Goal: Browse casually

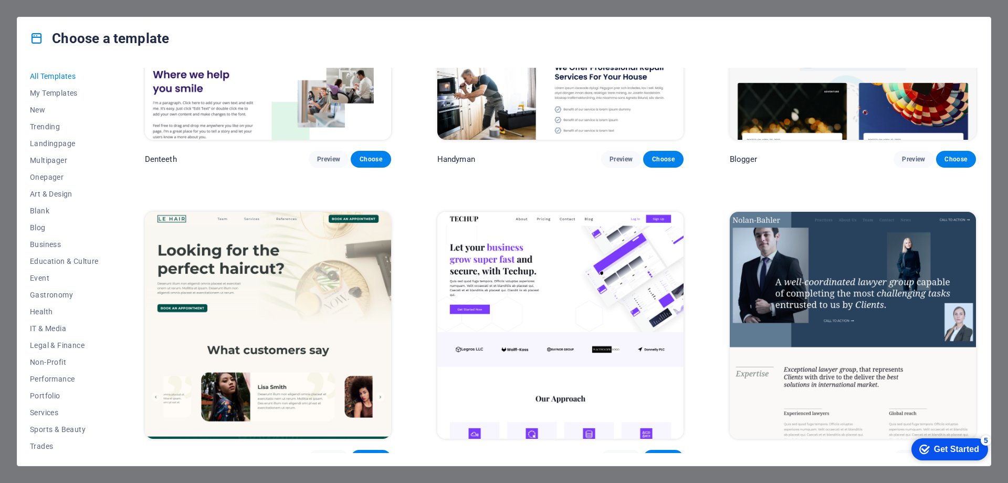
scroll to position [4096, 0]
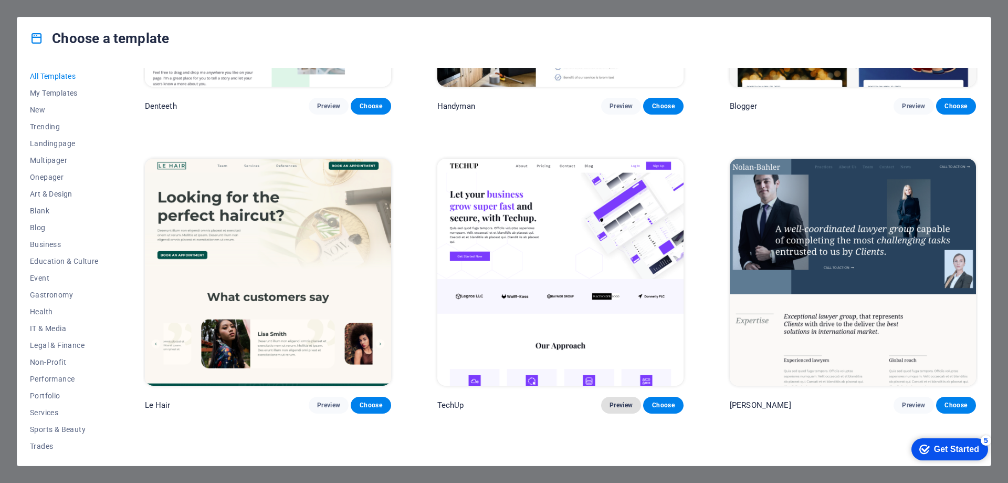
drag, startPoint x: 625, startPoint y: 388, endPoint x: 616, endPoint y: 388, distance: 8.9
click at [616, 401] on span "Preview" at bounding box center [621, 405] width 23 height 8
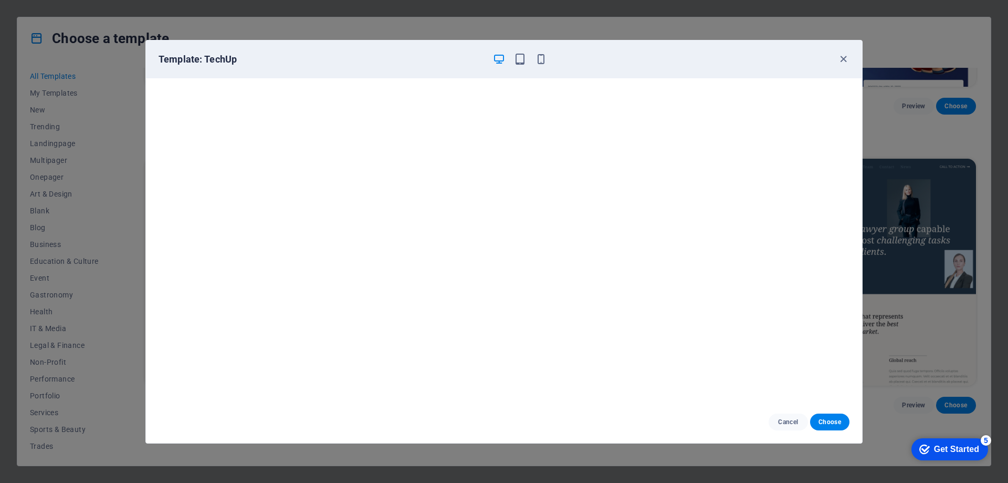
drag, startPoint x: 518, startPoint y: 238, endPoint x: 322, endPoint y: 60, distance: 265.1
click at [325, 58] on h6 "Template: TechUp" at bounding box center [322, 59] width 326 height 13
click at [845, 56] on icon "button" at bounding box center [844, 59] width 12 height 12
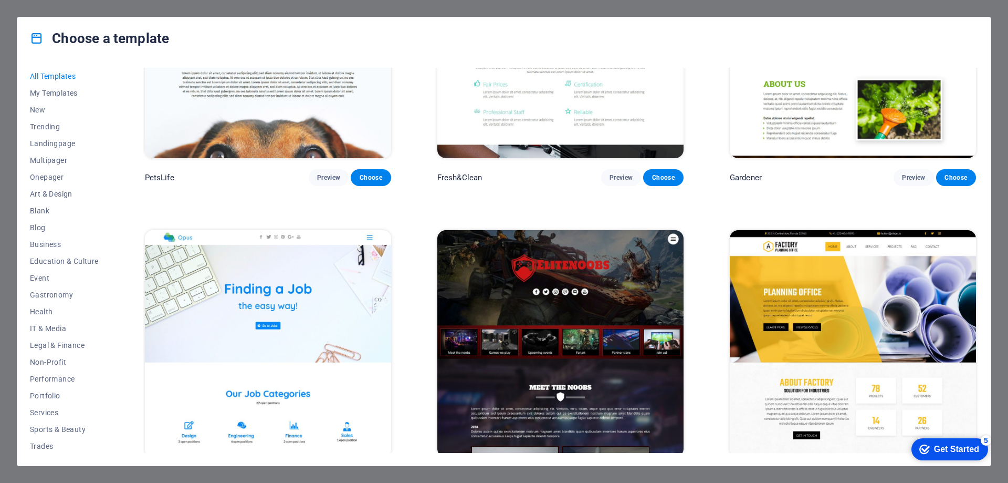
scroll to position [10382, 0]
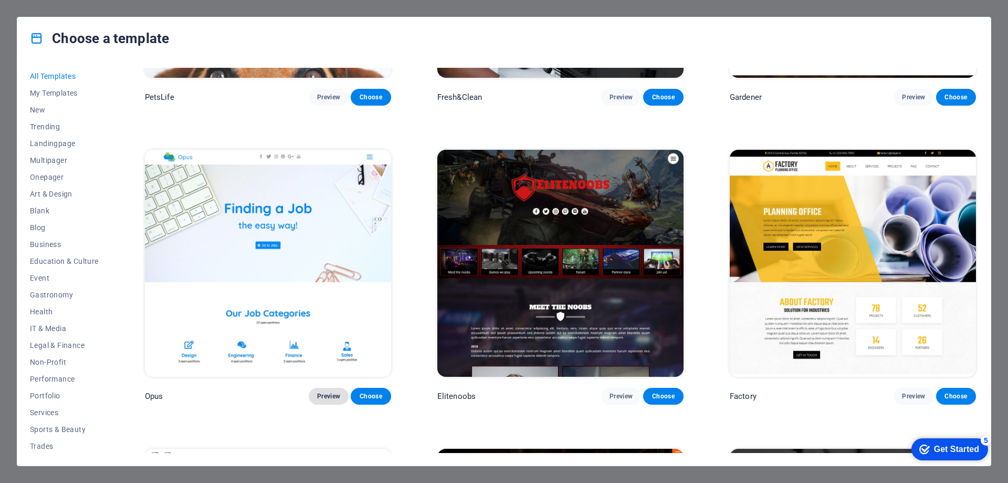
click at [324, 392] on span "Preview" at bounding box center [328, 396] width 23 height 8
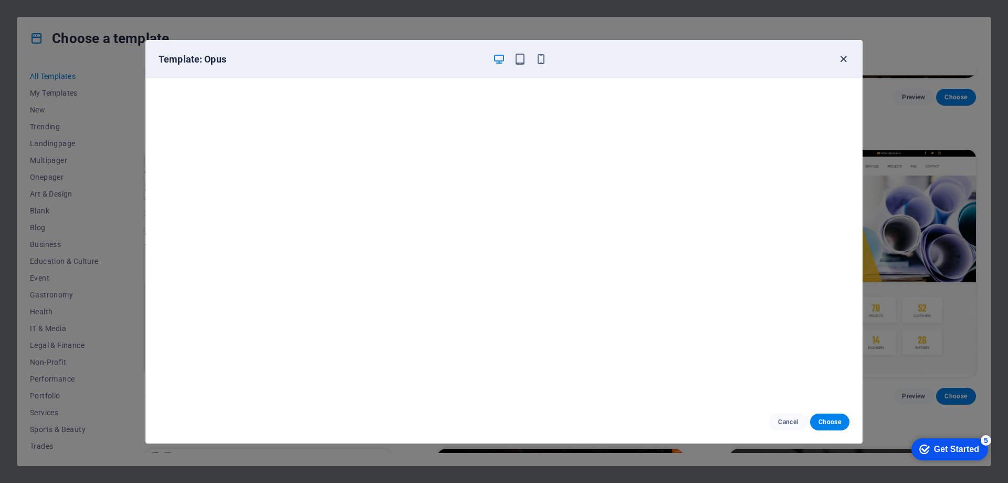
click at [842, 61] on icon "button" at bounding box center [844, 59] width 12 height 12
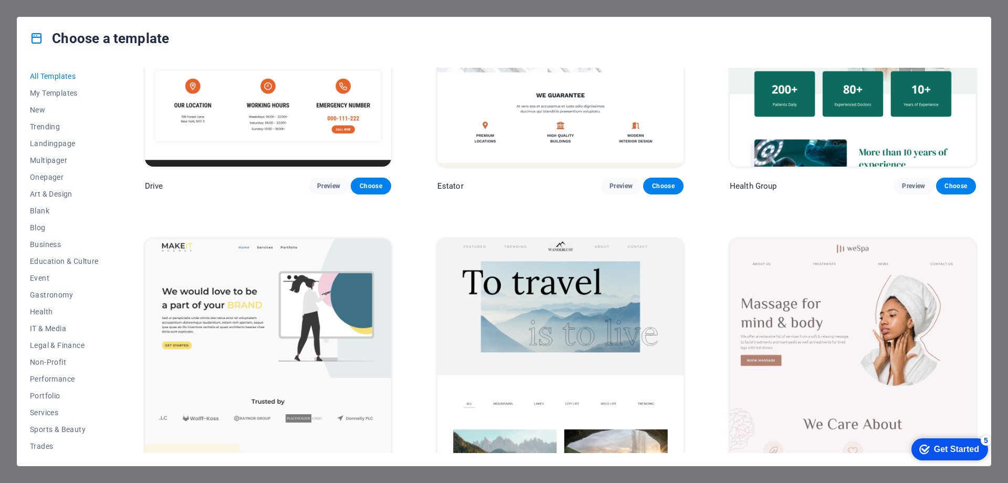
scroll to position [2925, 0]
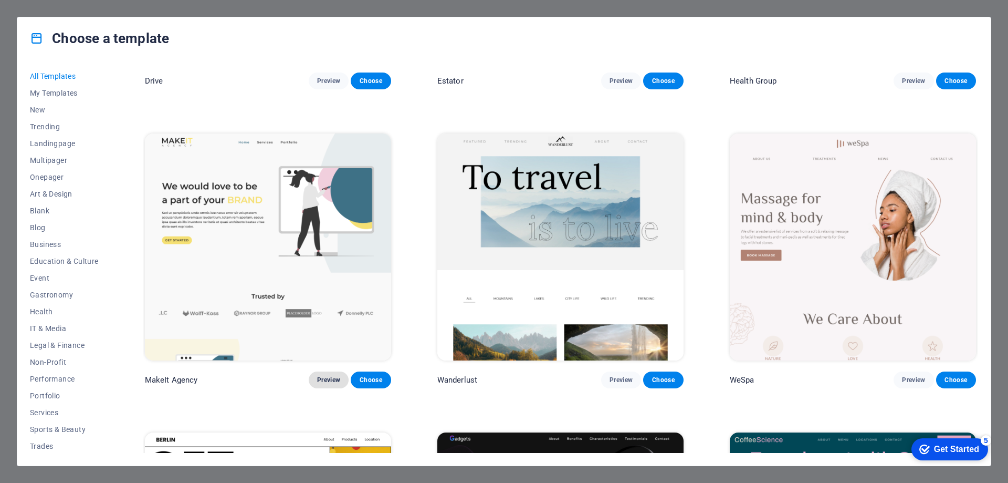
click at [331, 375] on span "Preview" at bounding box center [328, 379] width 23 height 8
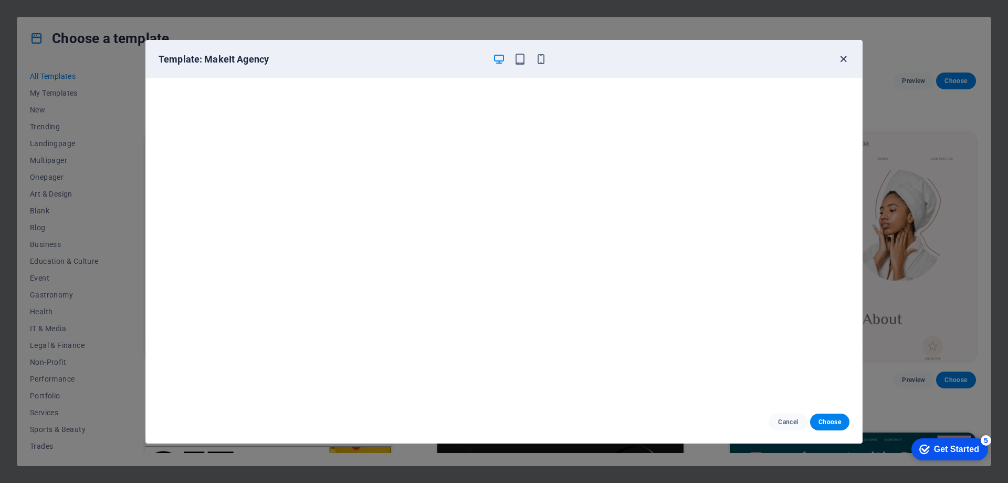
click at [840, 60] on icon "button" at bounding box center [844, 59] width 12 height 12
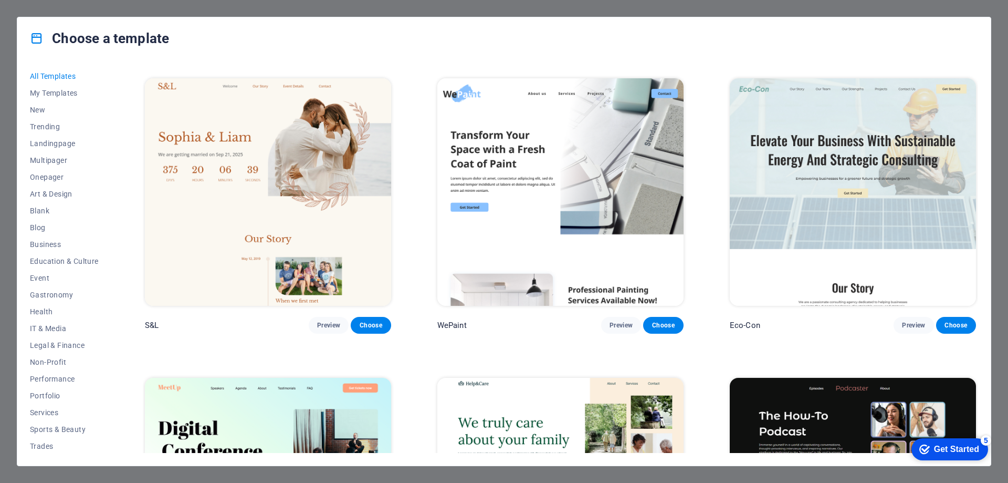
scroll to position [562, 0]
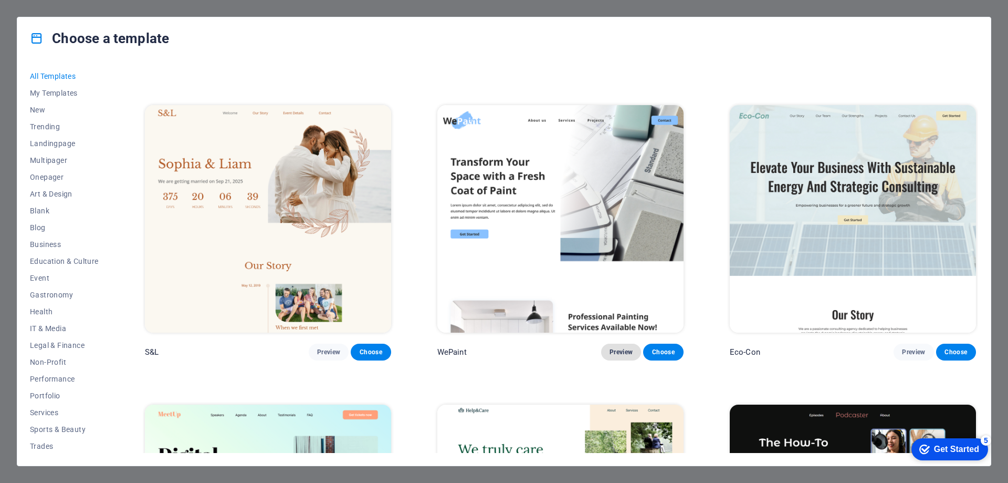
click at [614, 349] on span "Preview" at bounding box center [621, 352] width 23 height 8
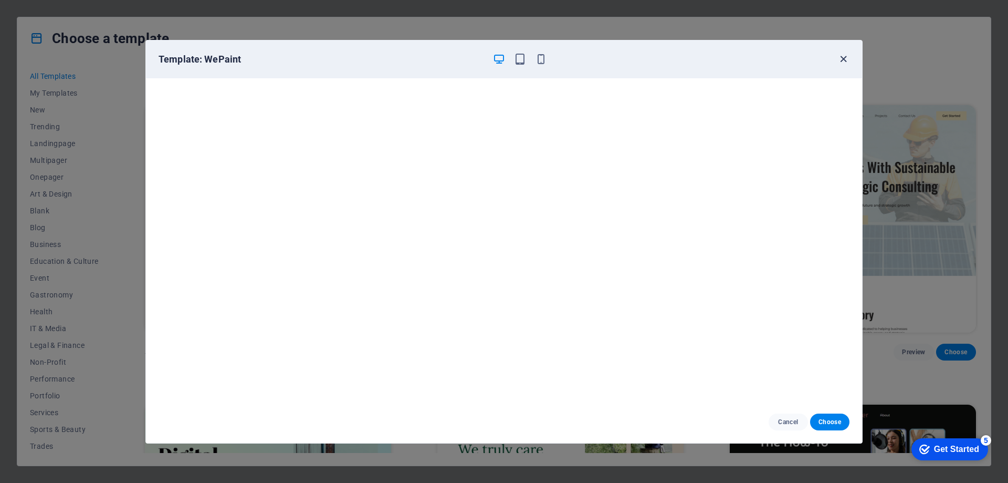
click at [844, 56] on icon "button" at bounding box center [844, 59] width 12 height 12
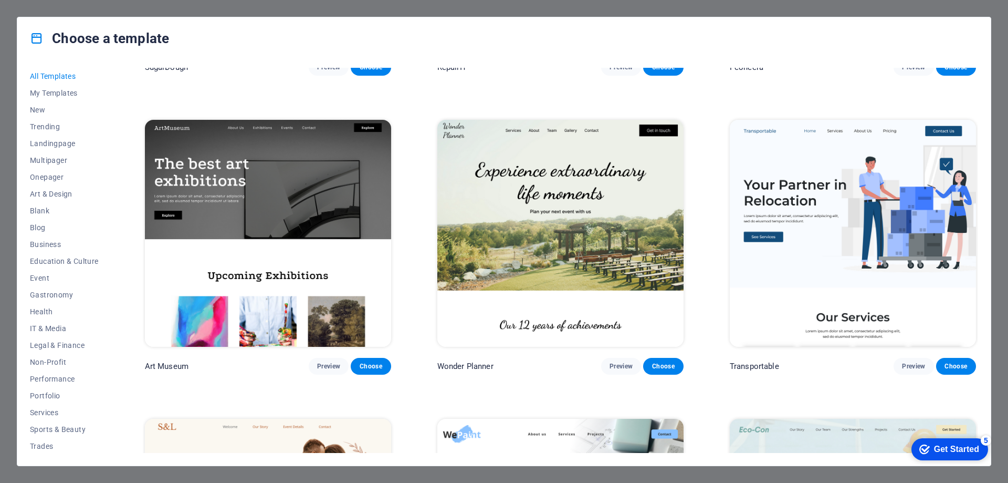
scroll to position [315, 0]
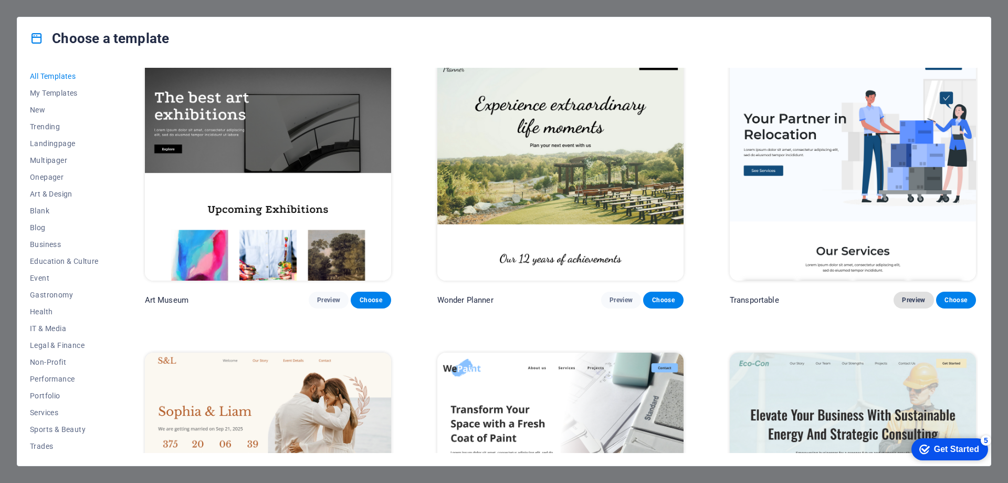
click at [918, 297] on span "Preview" at bounding box center [913, 300] width 23 height 8
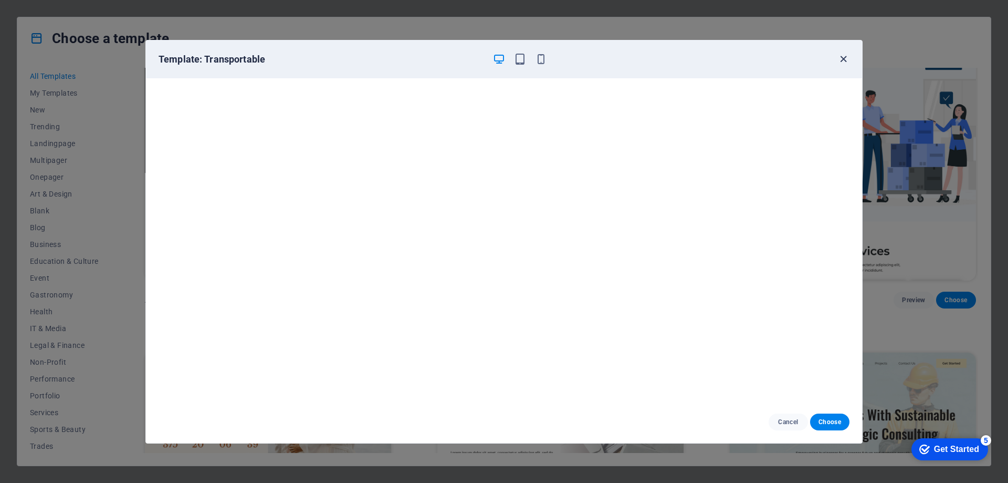
click at [844, 56] on icon "button" at bounding box center [844, 59] width 12 height 12
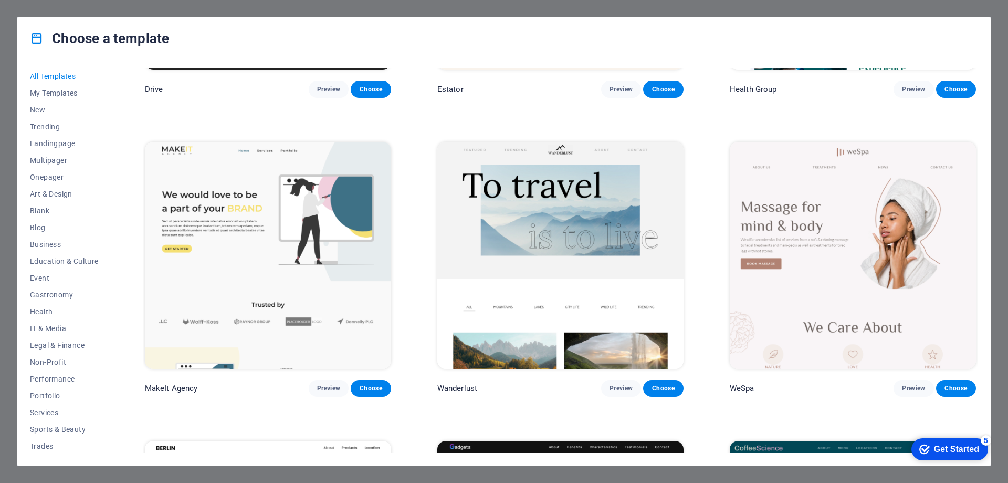
scroll to position [2941, 0]
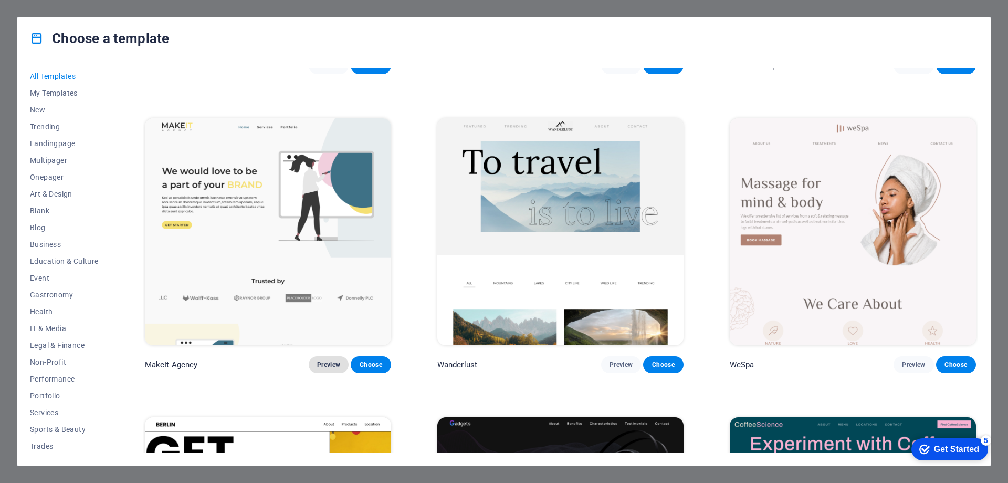
drag, startPoint x: 370, startPoint y: 351, endPoint x: 323, endPoint y: 352, distance: 46.8
click at [323, 360] on span "Preview" at bounding box center [328, 364] width 23 height 8
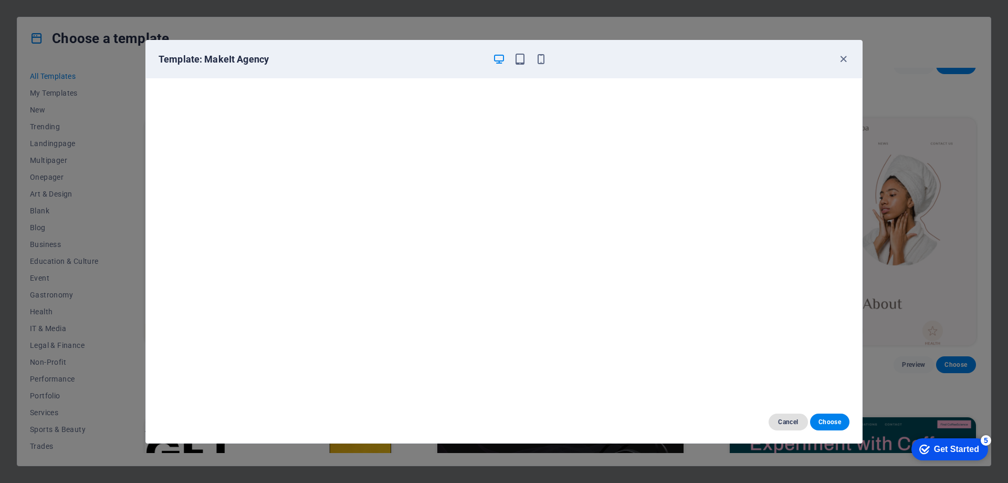
click at [779, 421] on span "Cancel" at bounding box center [788, 421] width 23 height 8
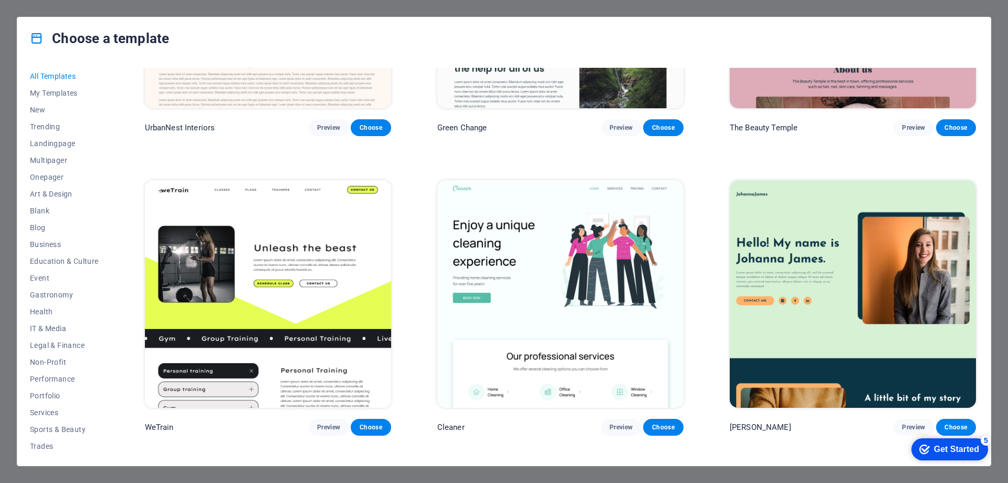
scroll to position [1575, 0]
